Goal: Transaction & Acquisition: Book appointment/travel/reservation

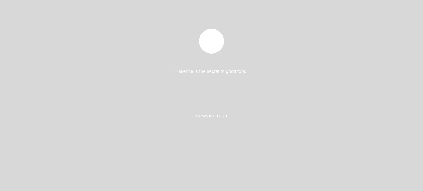
select select "es"
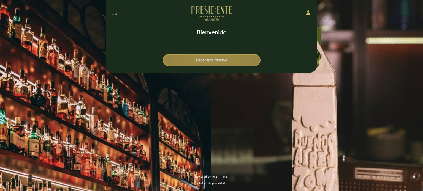
click at [202, 58] on button "Hacer una reserva" at bounding box center [212, 60] width 98 height 12
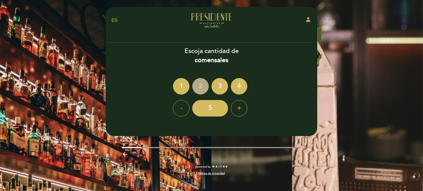
click at [205, 85] on div "2" at bounding box center [200, 86] width 17 height 17
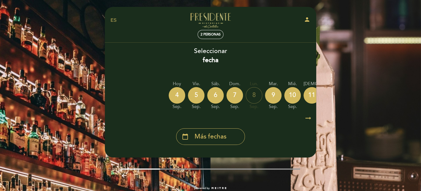
click at [309, 120] on icon "arrow_right_alt" at bounding box center [308, 119] width 8 height 12
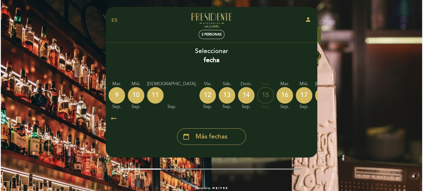
scroll to position [0, 160]
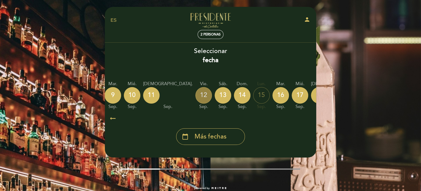
click at [195, 95] on div "12" at bounding box center [203, 95] width 17 height 17
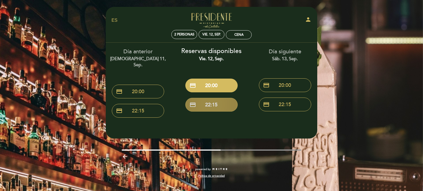
click at [224, 102] on button "credit_card 22:15" at bounding box center [211, 105] width 52 height 14
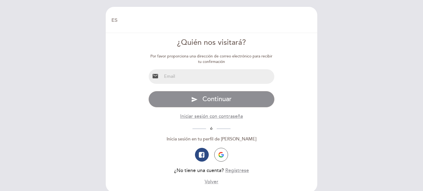
select select "es"
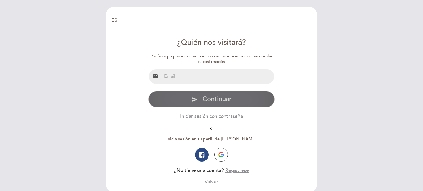
click at [227, 114] on button "Iniciar sesión con contraseña" at bounding box center [211, 116] width 63 height 7
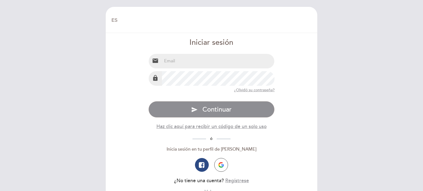
click at [225, 66] on input "email" at bounding box center [218, 61] width 113 height 15
type input "[EMAIL_ADDRESS][DOMAIN_NAME]"
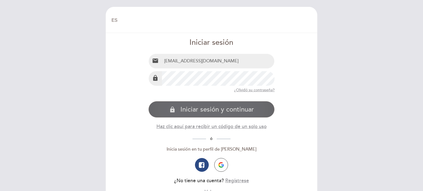
click at [219, 110] on span "Iniciar sesión y continuar" at bounding box center [216, 110] width 73 height 8
